Goal: Transaction & Acquisition: Purchase product/service

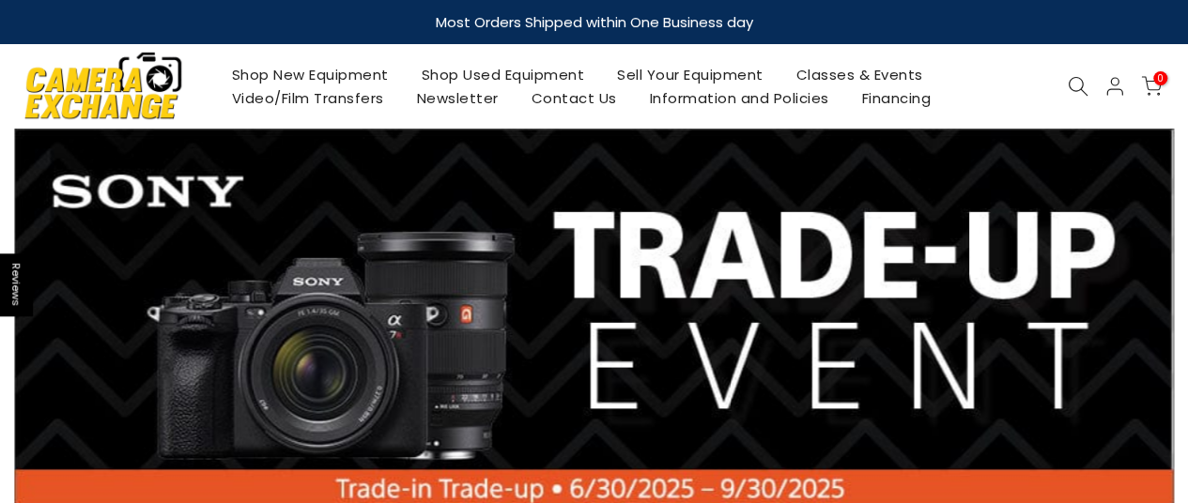
click at [487, 75] on link "Shop Used Equipment" at bounding box center [503, 74] width 196 height 23
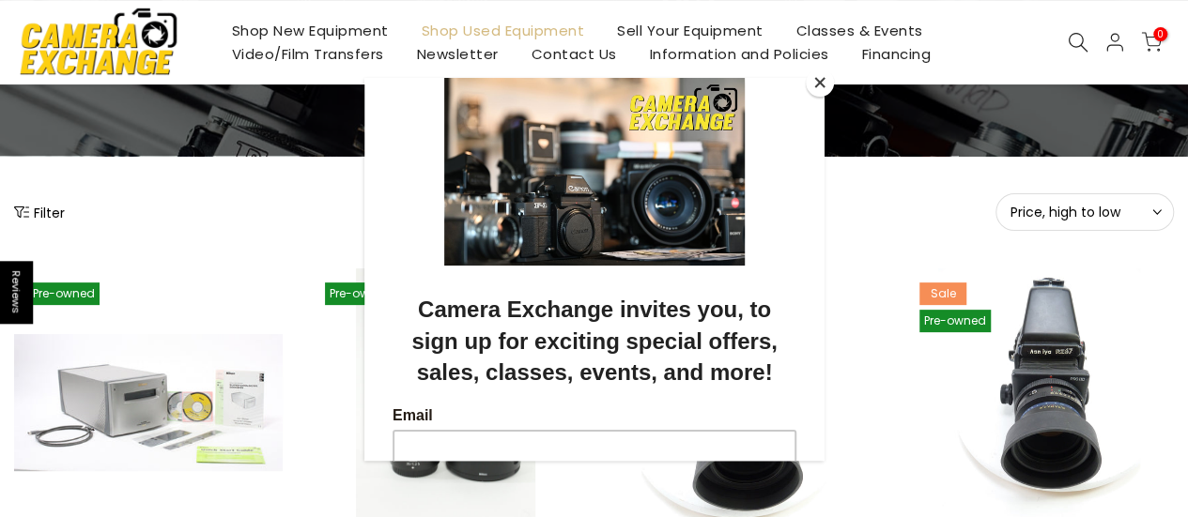
scroll to position [164, 0]
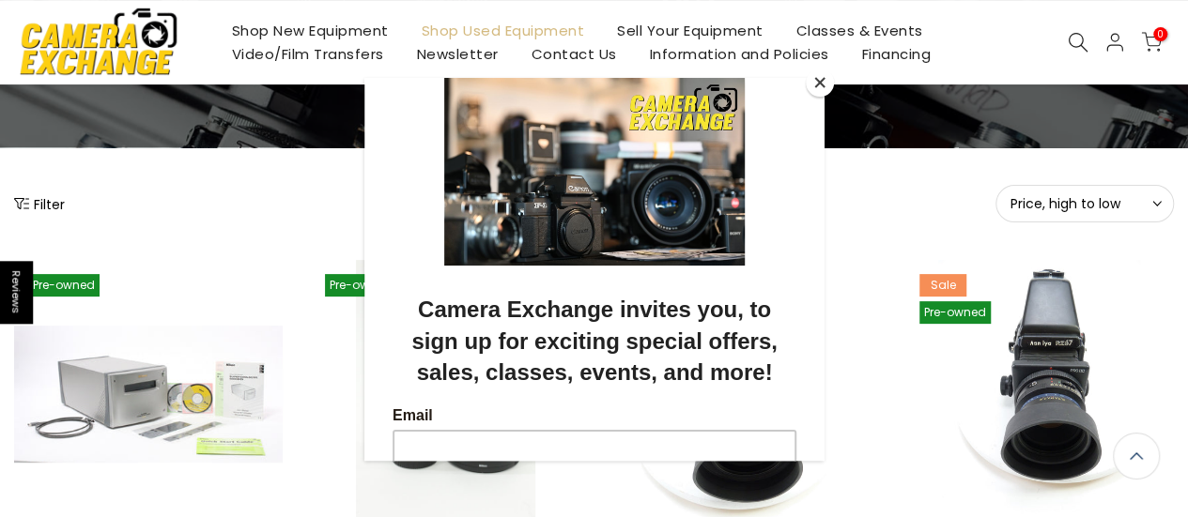
click at [817, 82] on button "Close" at bounding box center [820, 83] width 28 height 28
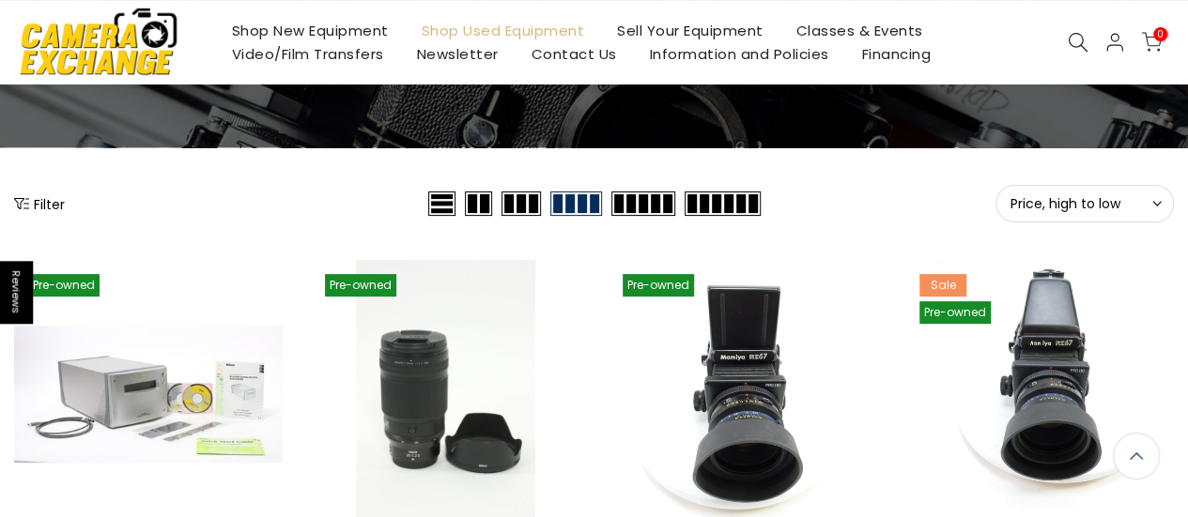
click at [43, 202] on button "Filter" at bounding box center [39, 203] width 51 height 19
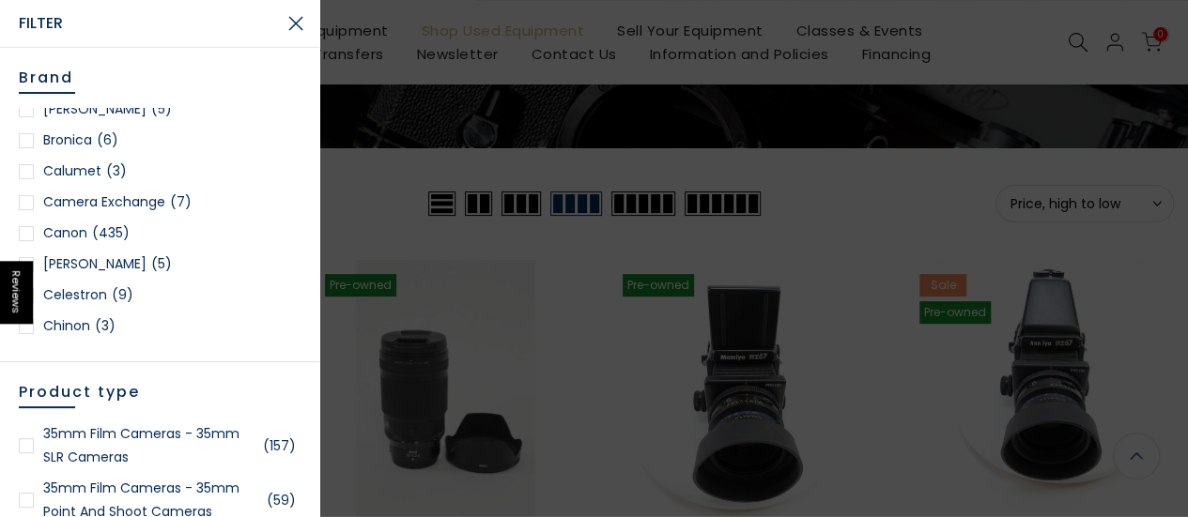
click at [24, 238] on div at bounding box center [26, 233] width 15 height 15
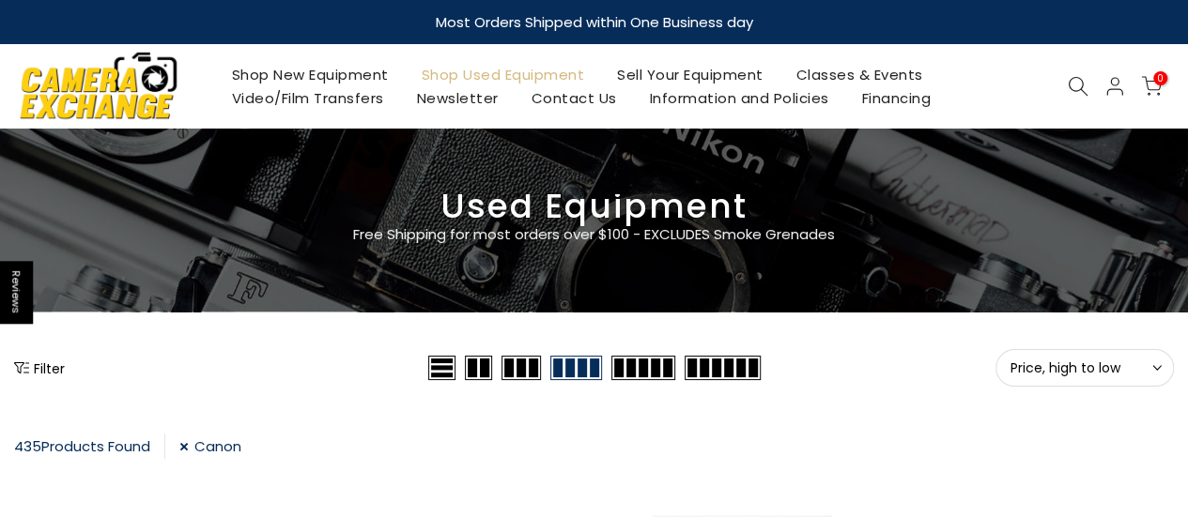
click at [1074, 81] on icon at bounding box center [1078, 86] width 21 height 21
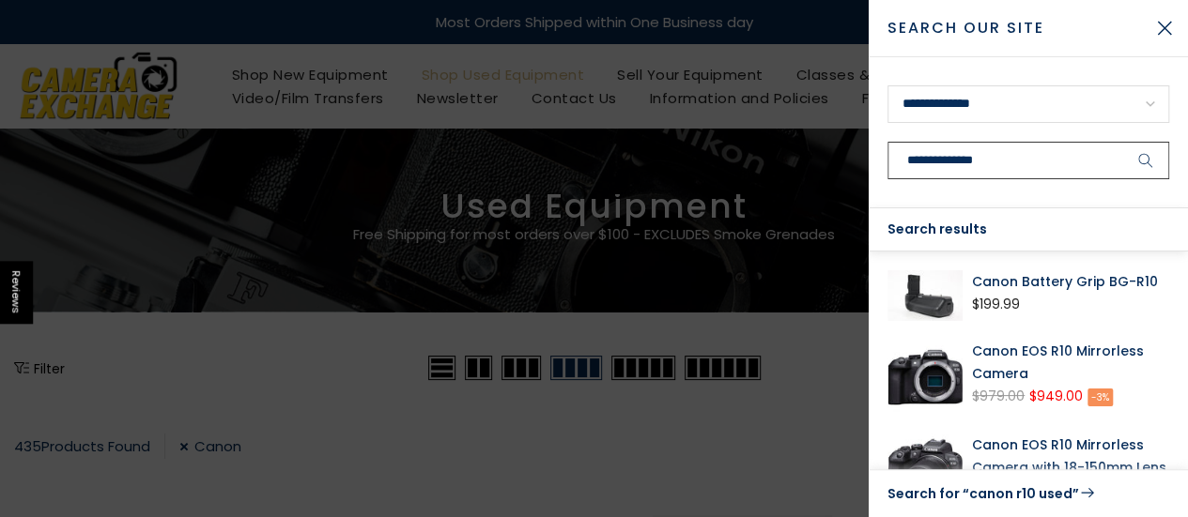
type input "**********"
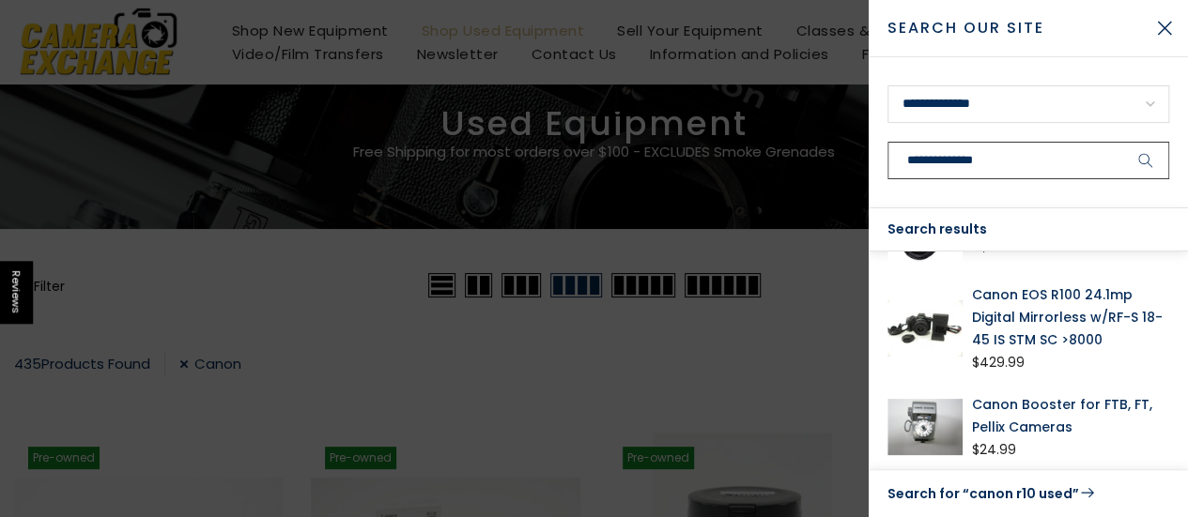
scroll to position [85, 0]
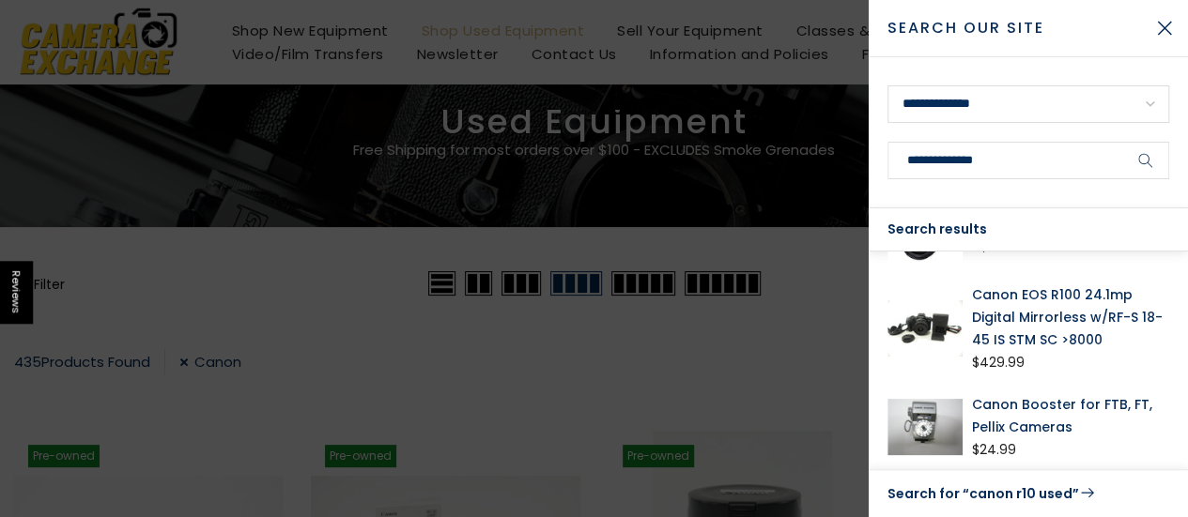
click at [662, 422] on div at bounding box center [594, 258] width 1188 height 517
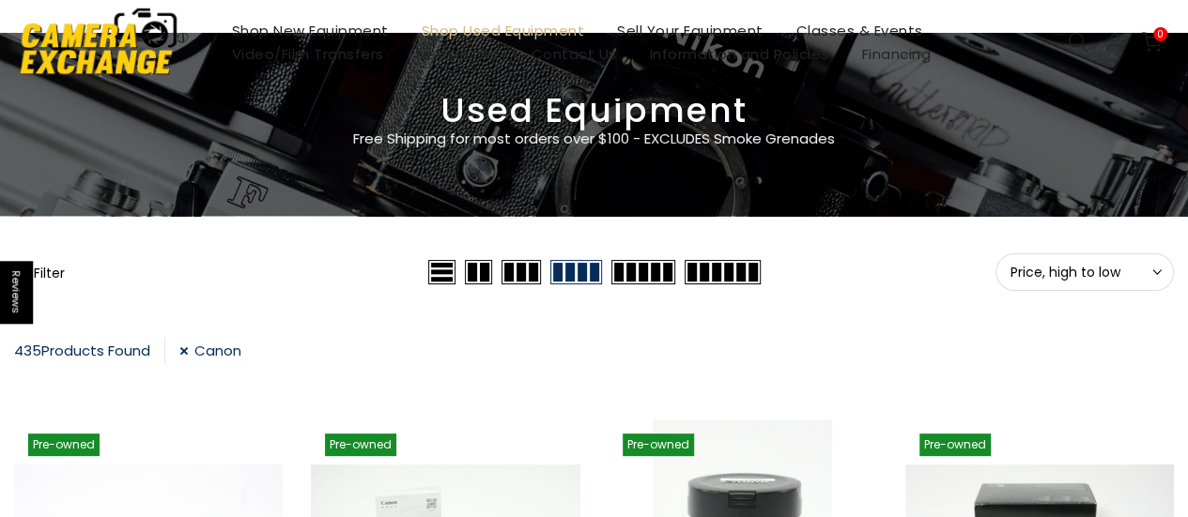
scroll to position [0, 0]
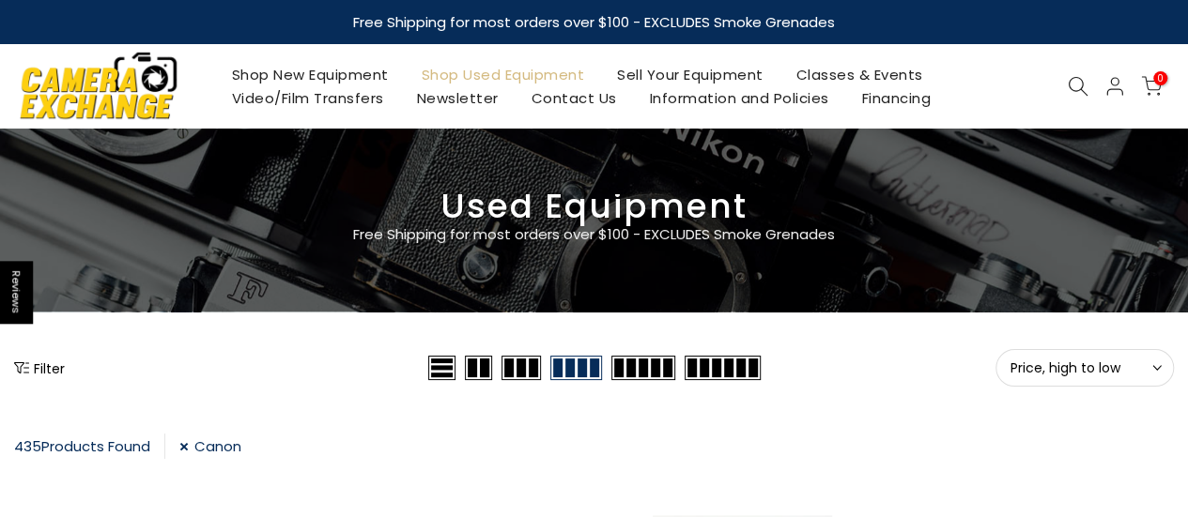
click at [1077, 88] on icon at bounding box center [1078, 86] width 21 height 21
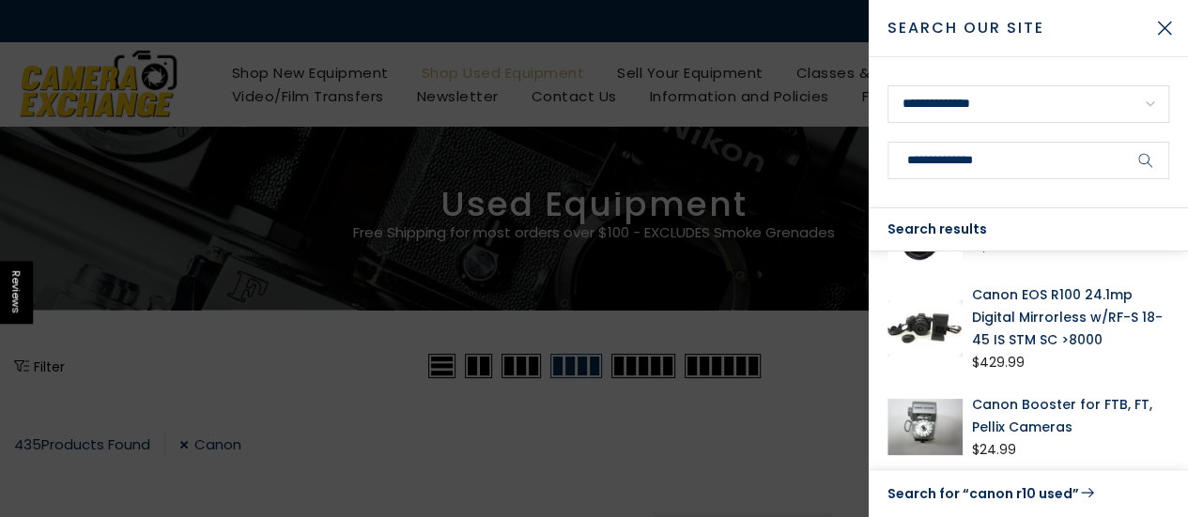
click at [1144, 157] on icon "submit" at bounding box center [1145, 161] width 15 height 16
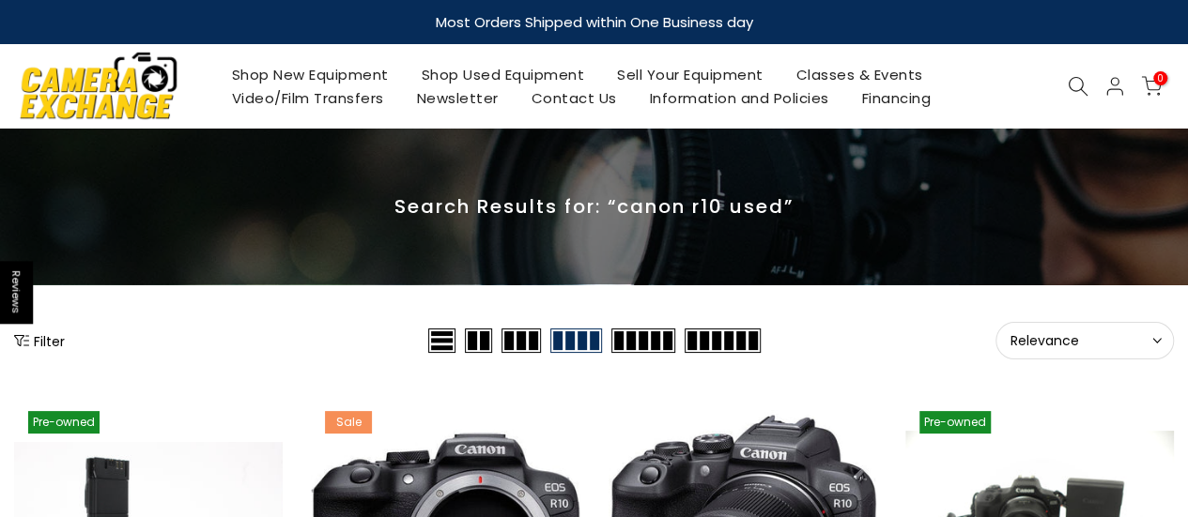
click at [561, 69] on link "Shop Used Equipment" at bounding box center [503, 74] width 196 height 23
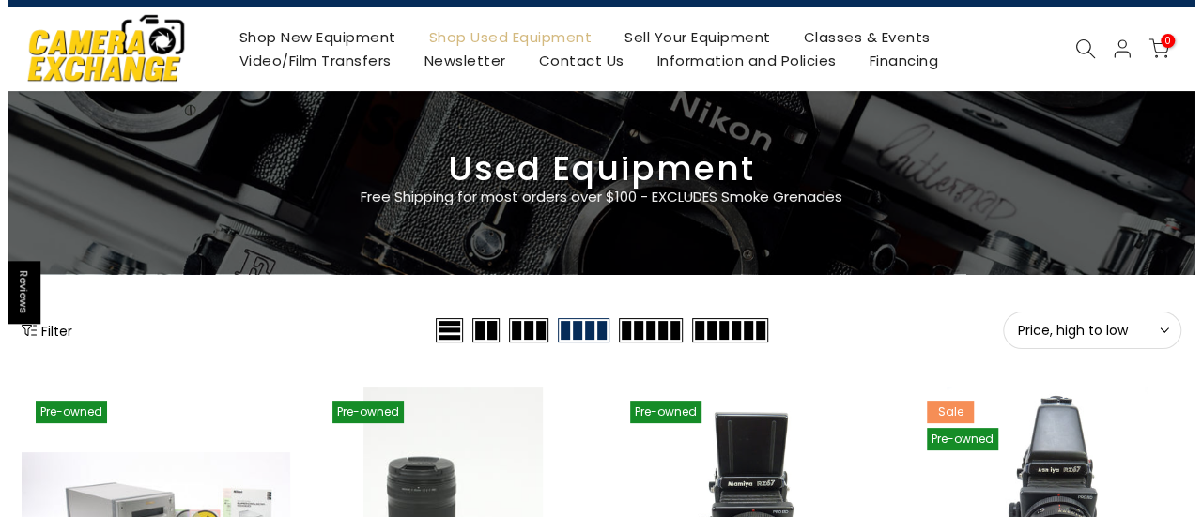
scroll to position [75, 0]
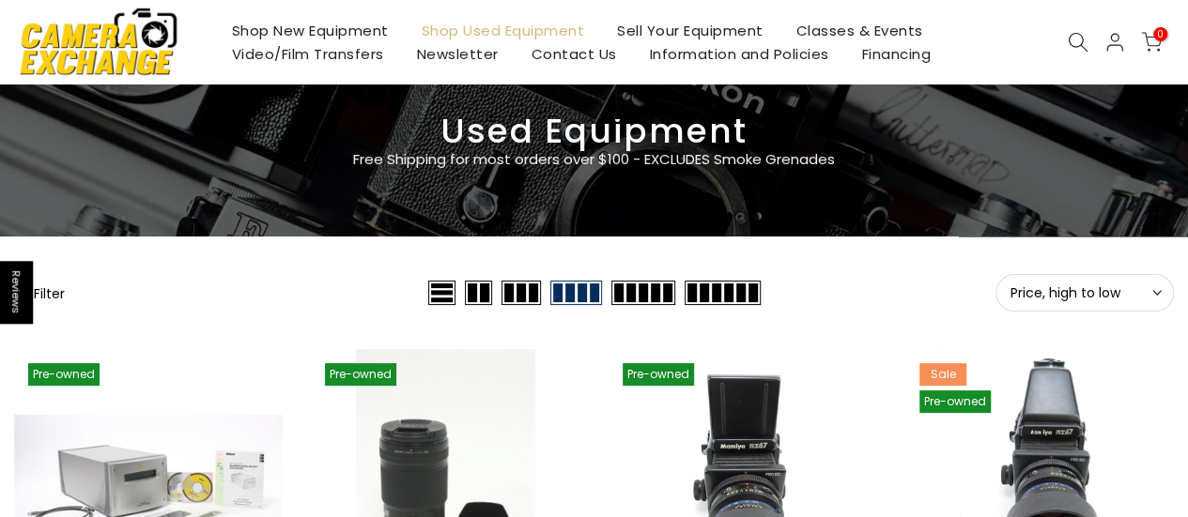
click at [54, 290] on button "Filter" at bounding box center [39, 293] width 51 height 19
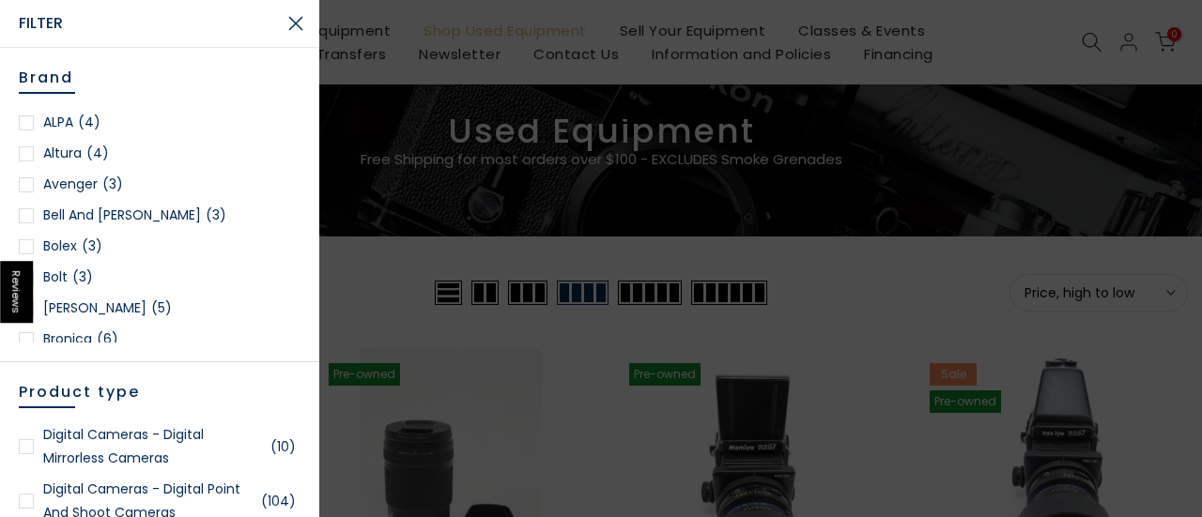
scroll to position [706, 0]
click at [26, 446] on div at bounding box center [26, 446] width 15 height 15
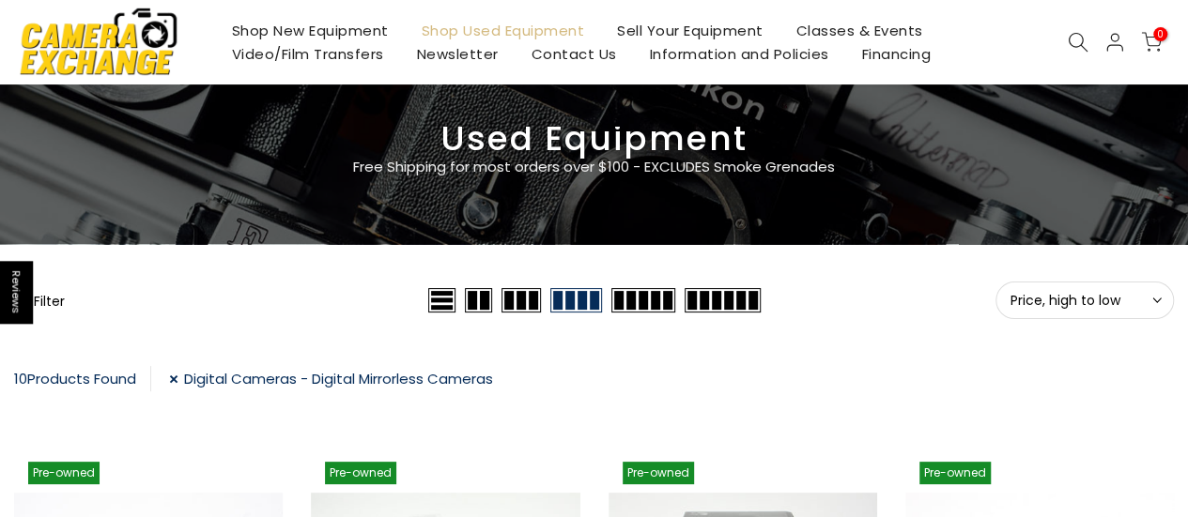
scroll to position [69, 0]
